Goal: Information Seeking & Learning: Learn about a topic

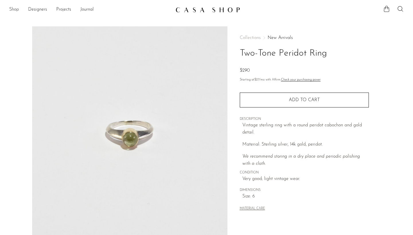
click at [10, 11] on link "Shop" at bounding box center [14, 9] width 10 height 7
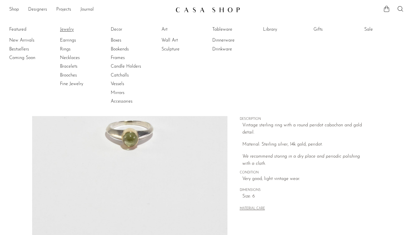
click at [69, 29] on link "Jewelry" at bounding box center [81, 29] width 43 height 6
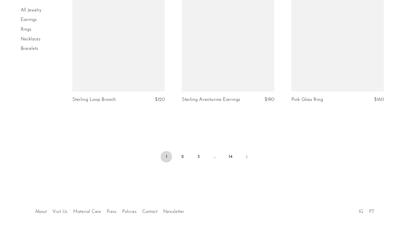
scroll to position [1812, 0]
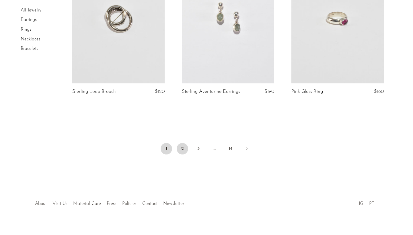
click at [184, 143] on link "2" at bounding box center [182, 148] width 11 height 11
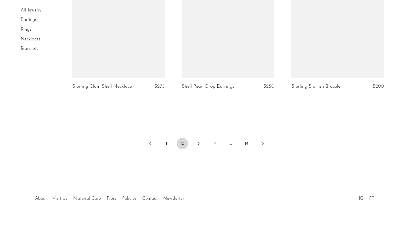
scroll to position [1828, 0]
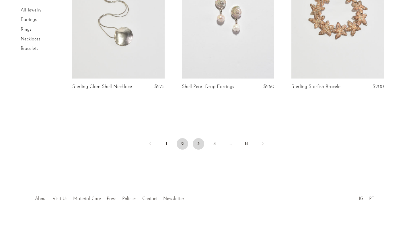
click at [198, 144] on link "3" at bounding box center [198, 143] width 11 height 11
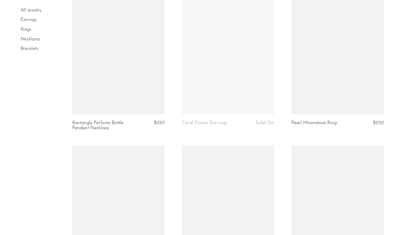
scroll to position [947, 0]
